Goal: Find specific page/section: Find specific page/section

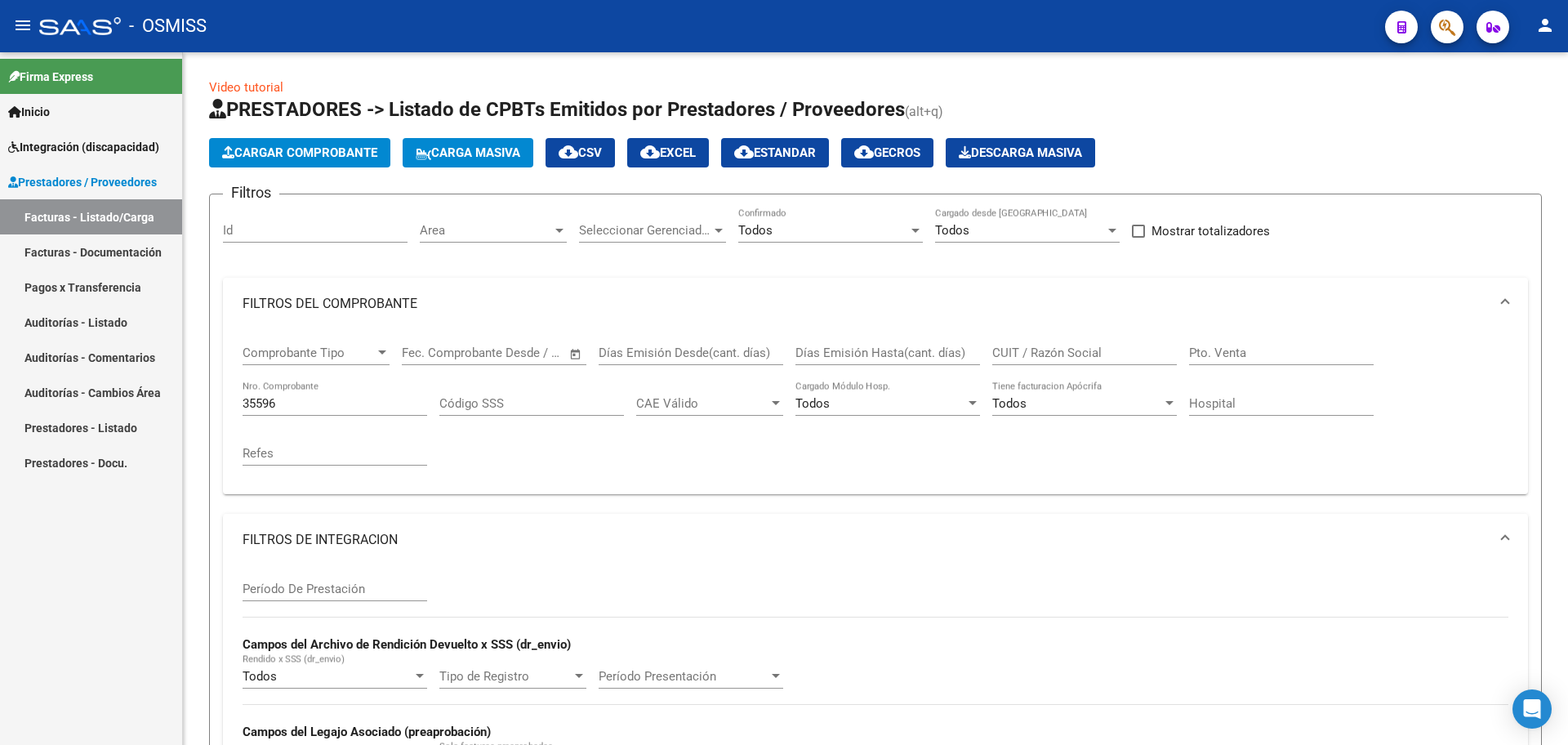
scroll to position [410, 0]
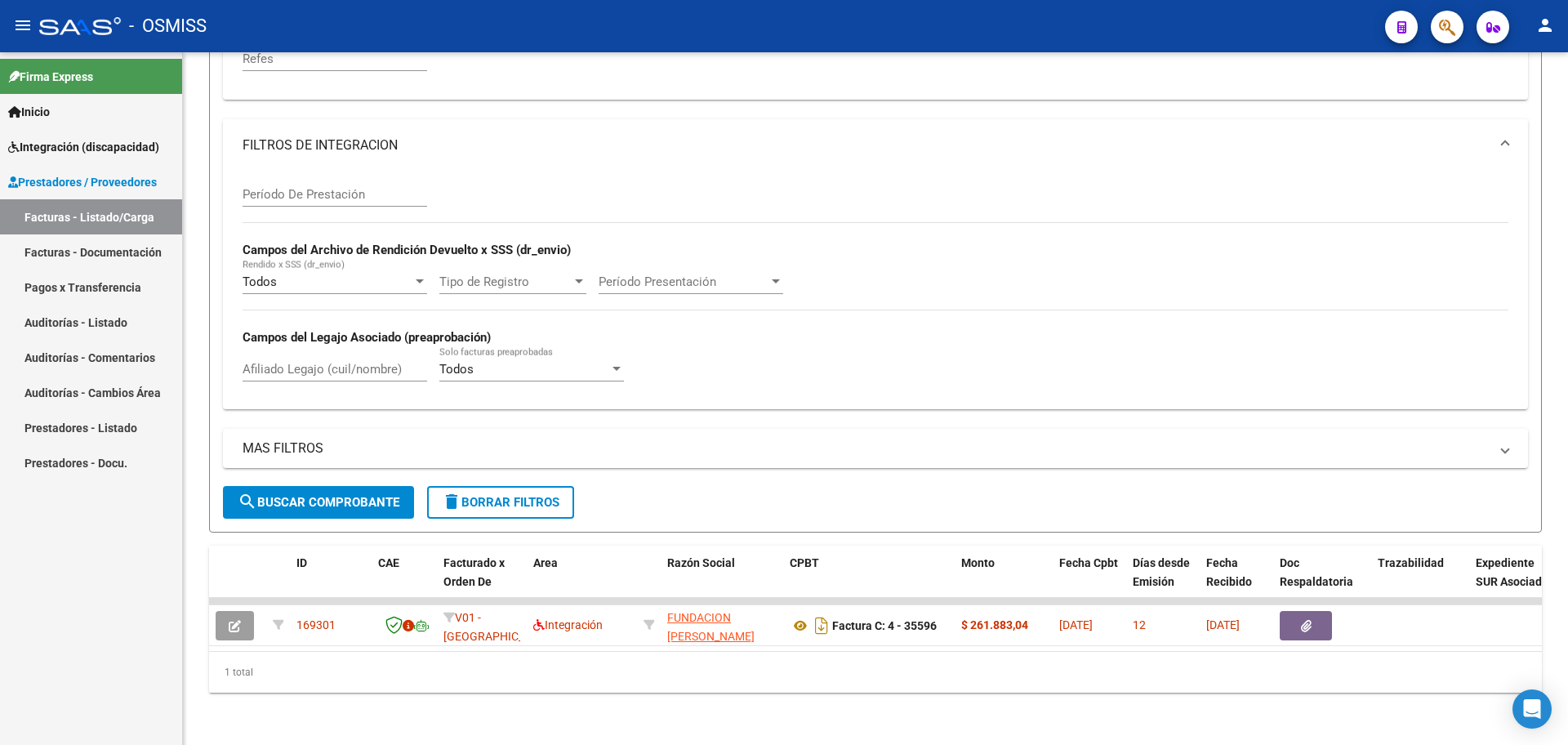
click at [94, 150] on span "Integración (discapacidad)" at bounding box center [84, 147] width 151 height 18
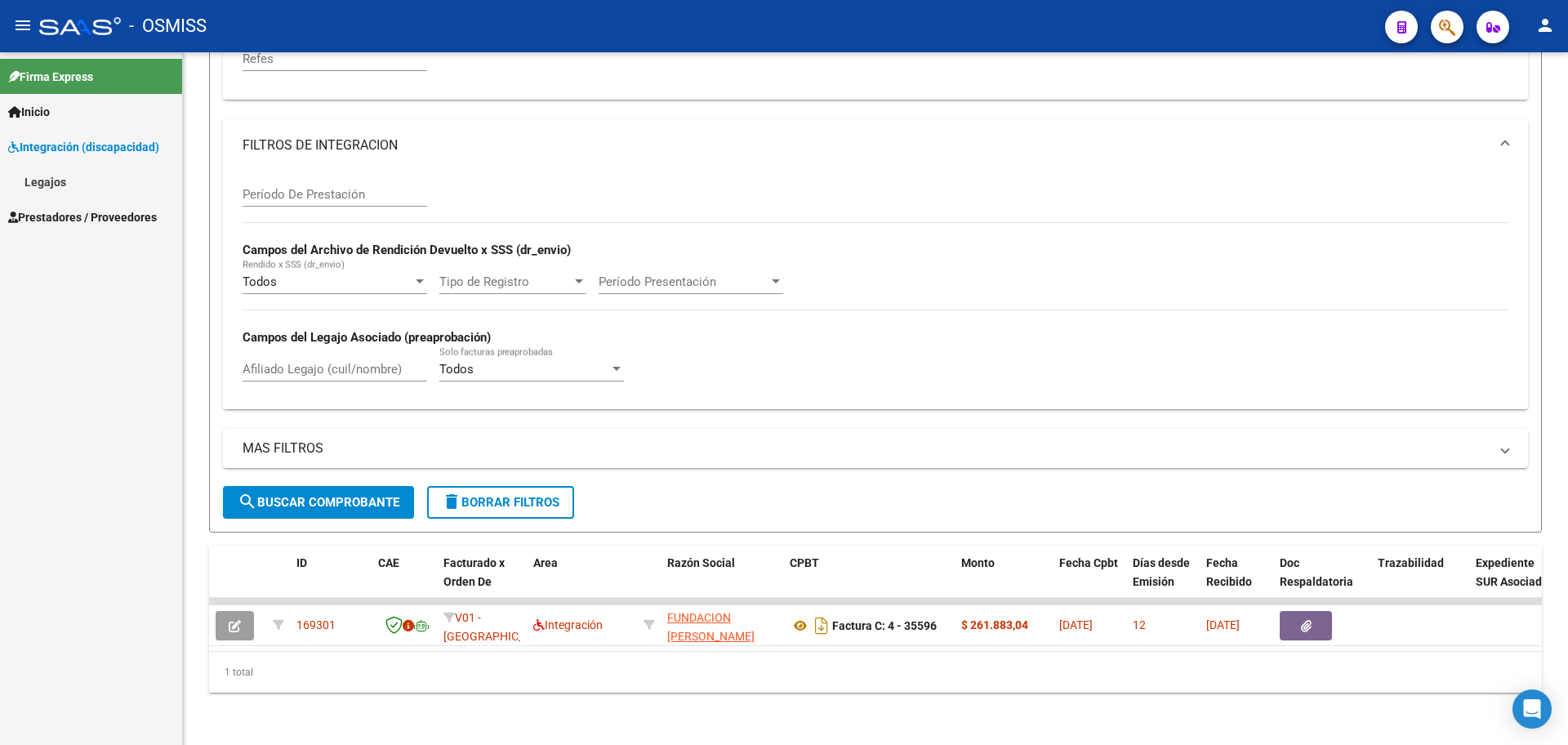
click at [73, 149] on span "Integración (discapacidad)" at bounding box center [84, 147] width 151 height 18
click at [68, 147] on span "Integración (discapacidad)" at bounding box center [84, 147] width 151 height 18
click at [62, 221] on span "Prestadores / Proveedores" at bounding box center [83, 217] width 149 height 18
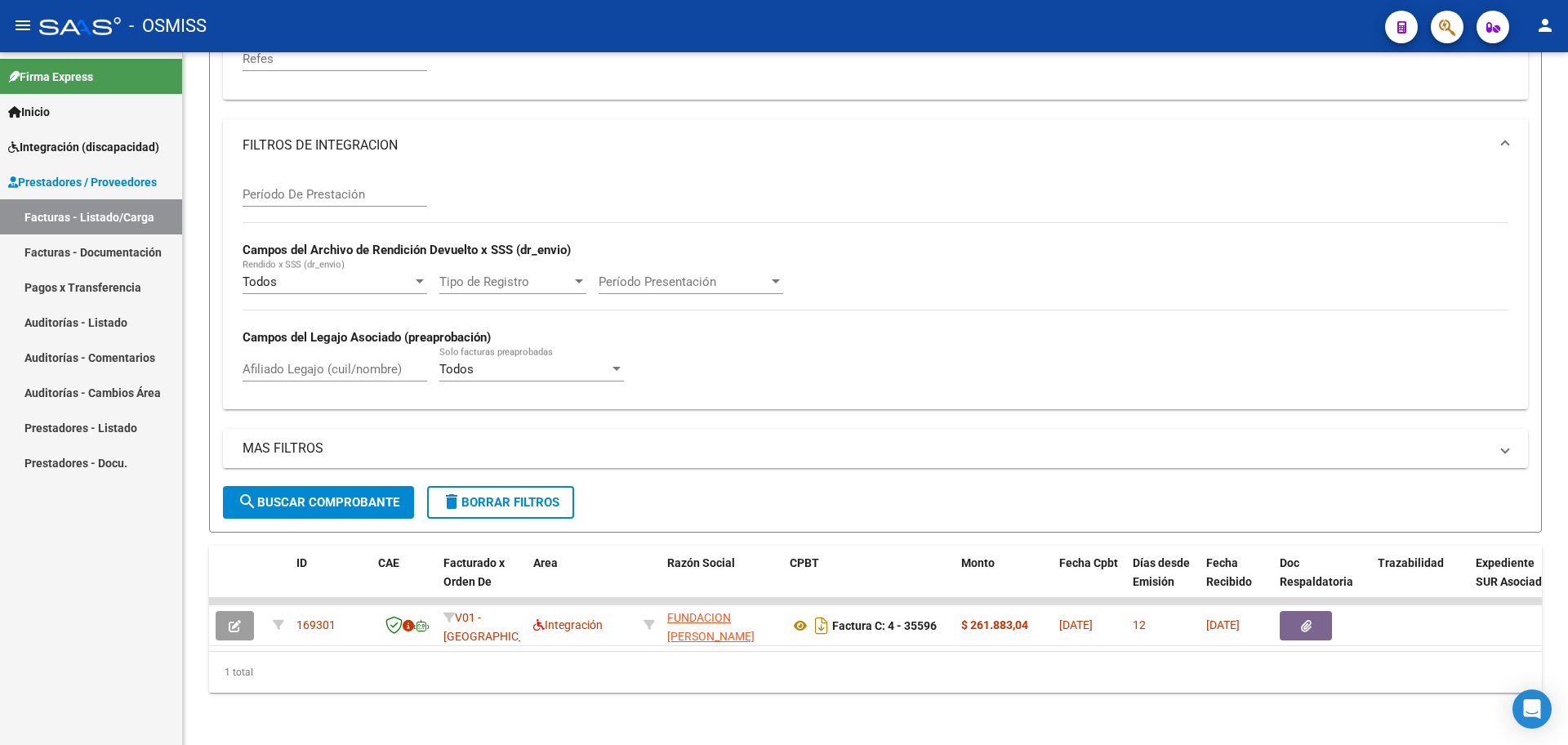
click at [60, 240] on link "Facturas - Documentación" at bounding box center [91, 251] width 182 height 35
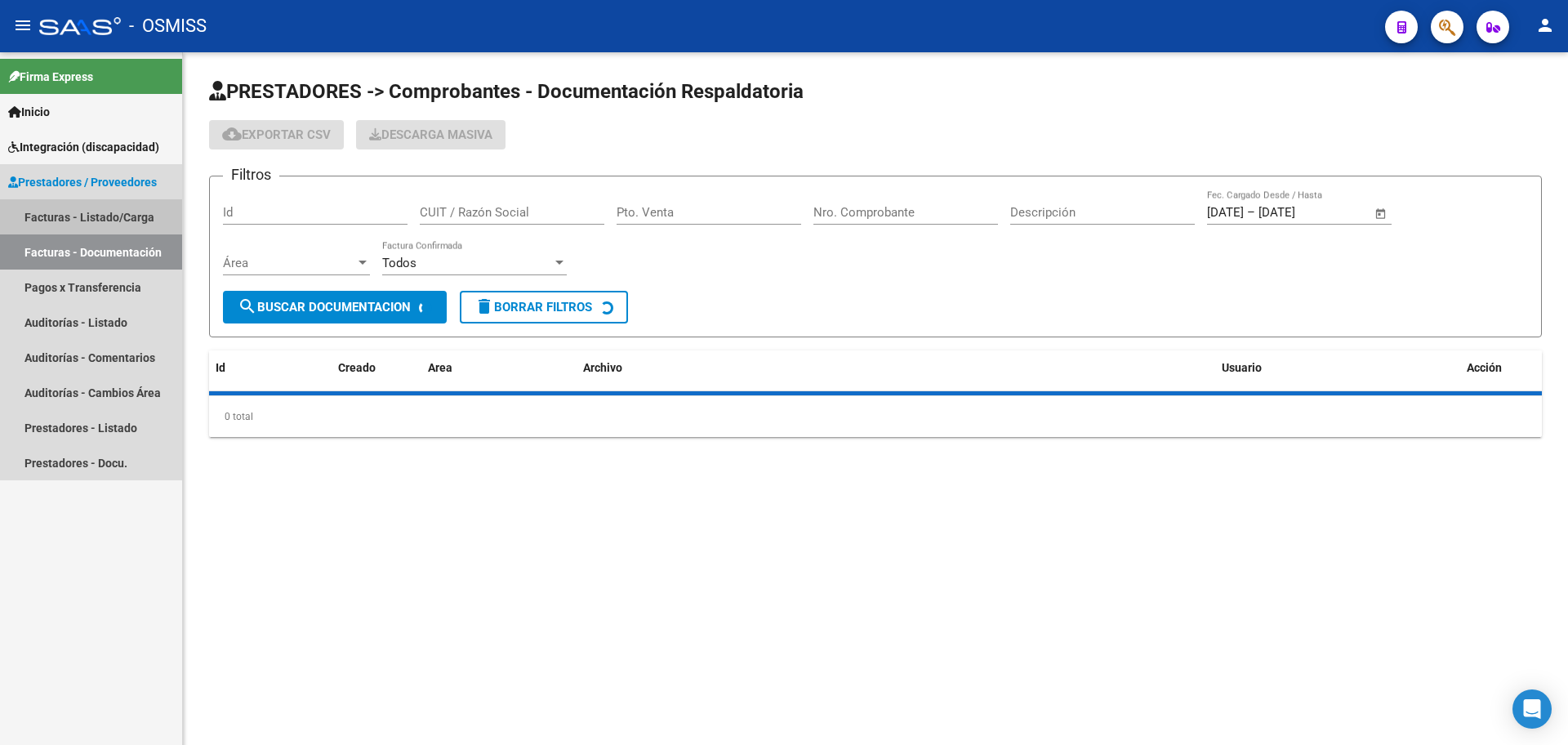
click at [60, 217] on link "Facturas - Listado/Carga" at bounding box center [91, 216] width 182 height 35
